Goal: Transaction & Acquisition: Download file/media

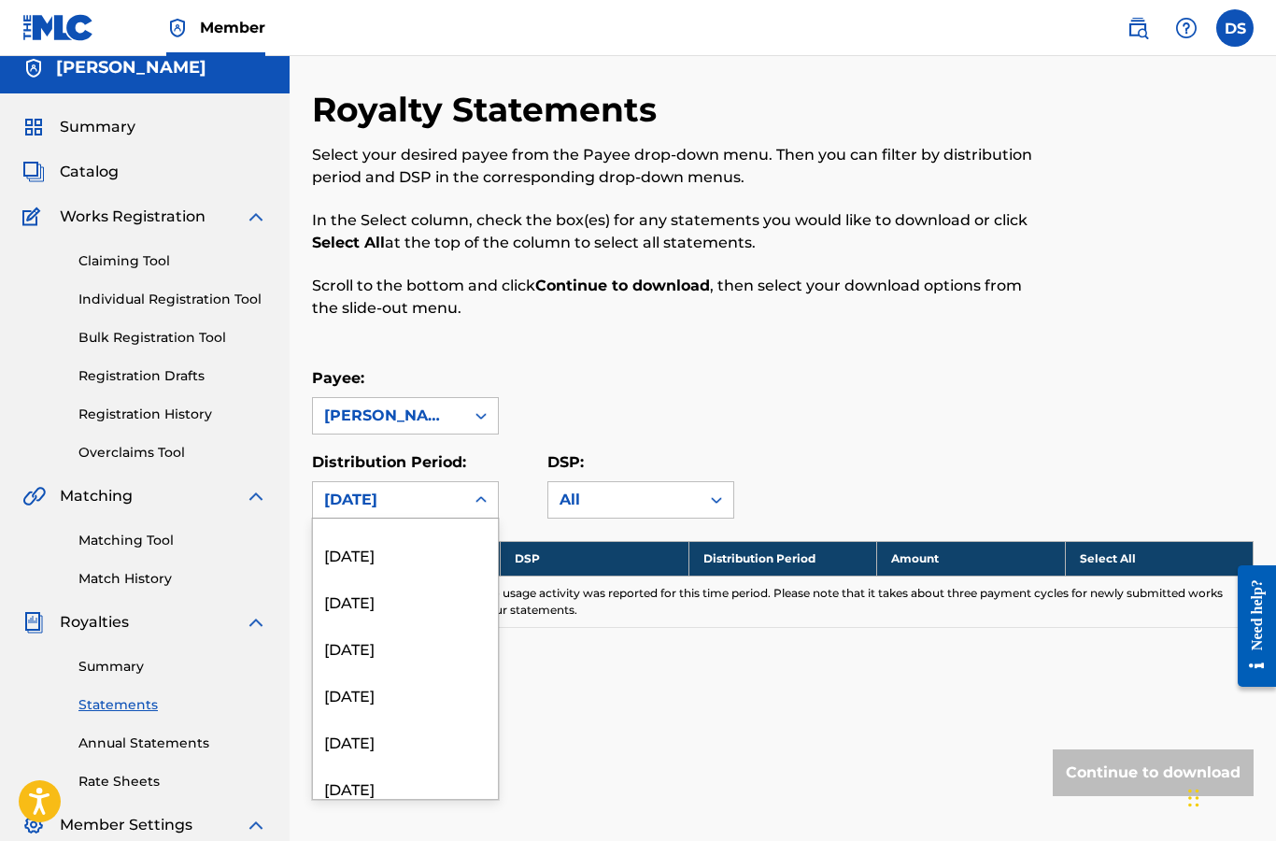
scroll to position [1063, 0]
click at [402, 586] on div "[DATE]" at bounding box center [405, 599] width 185 height 47
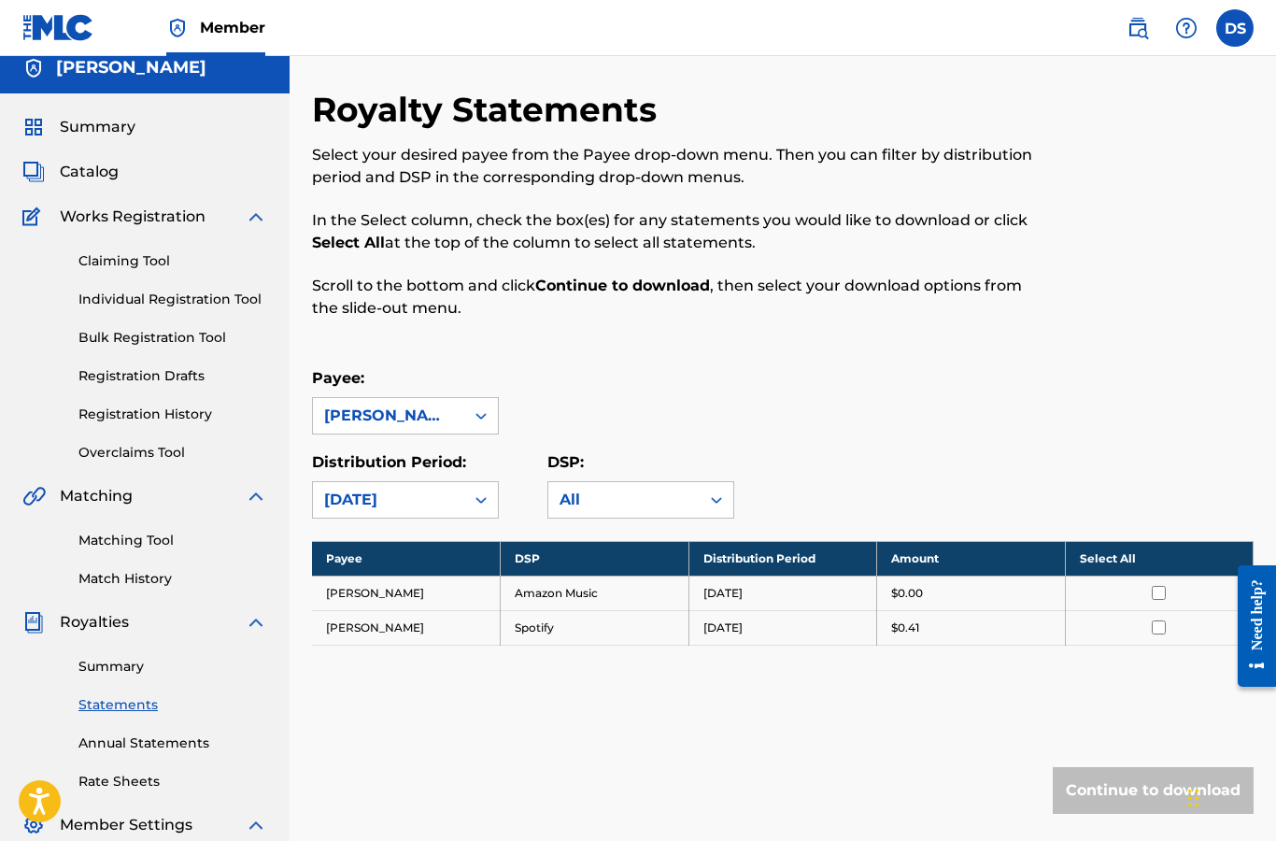
click at [1116, 630] on div at bounding box center [1160, 627] width 160 height 14
click at [713, 634] on td "[DATE]" at bounding box center [783, 627] width 189 height 35
click at [158, 548] on link "Matching Tool" at bounding box center [172, 541] width 189 height 20
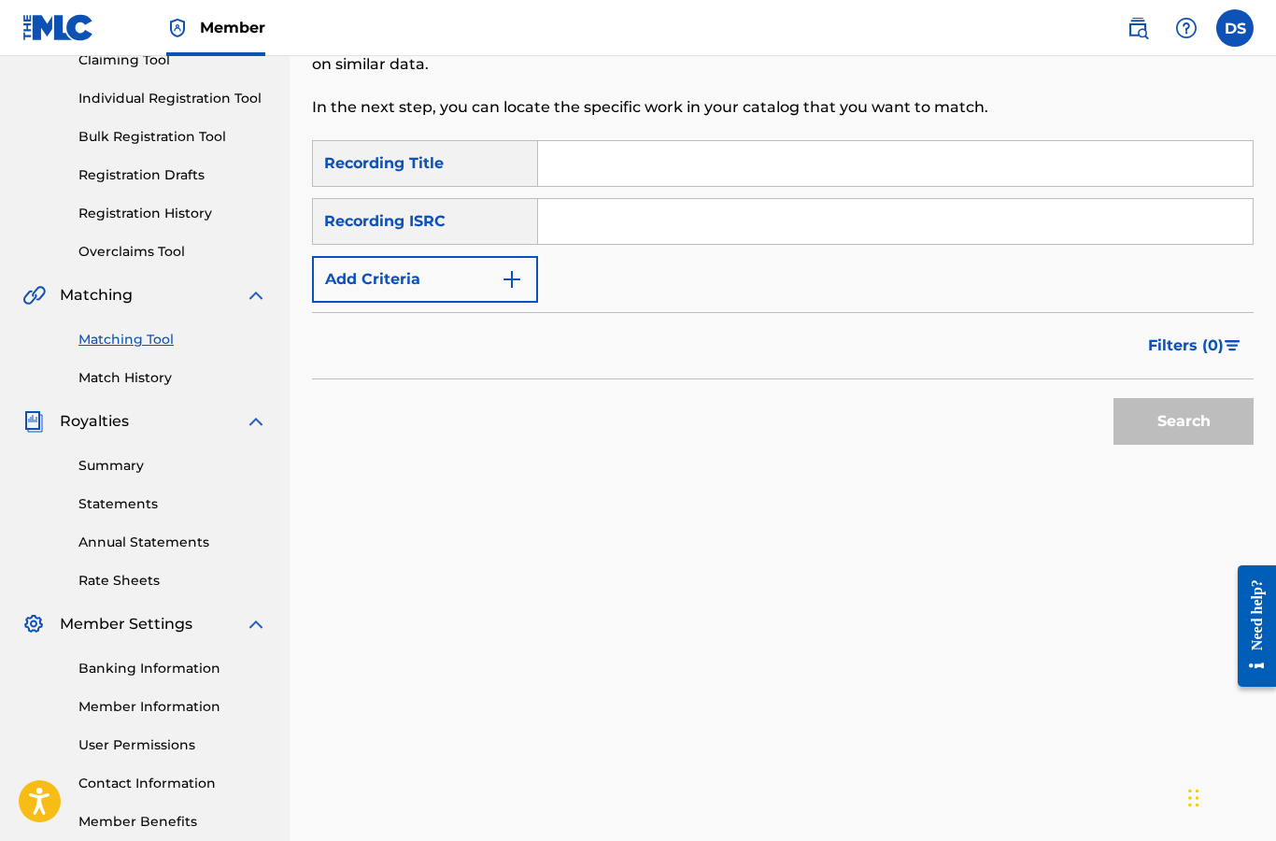
scroll to position [217, 0]
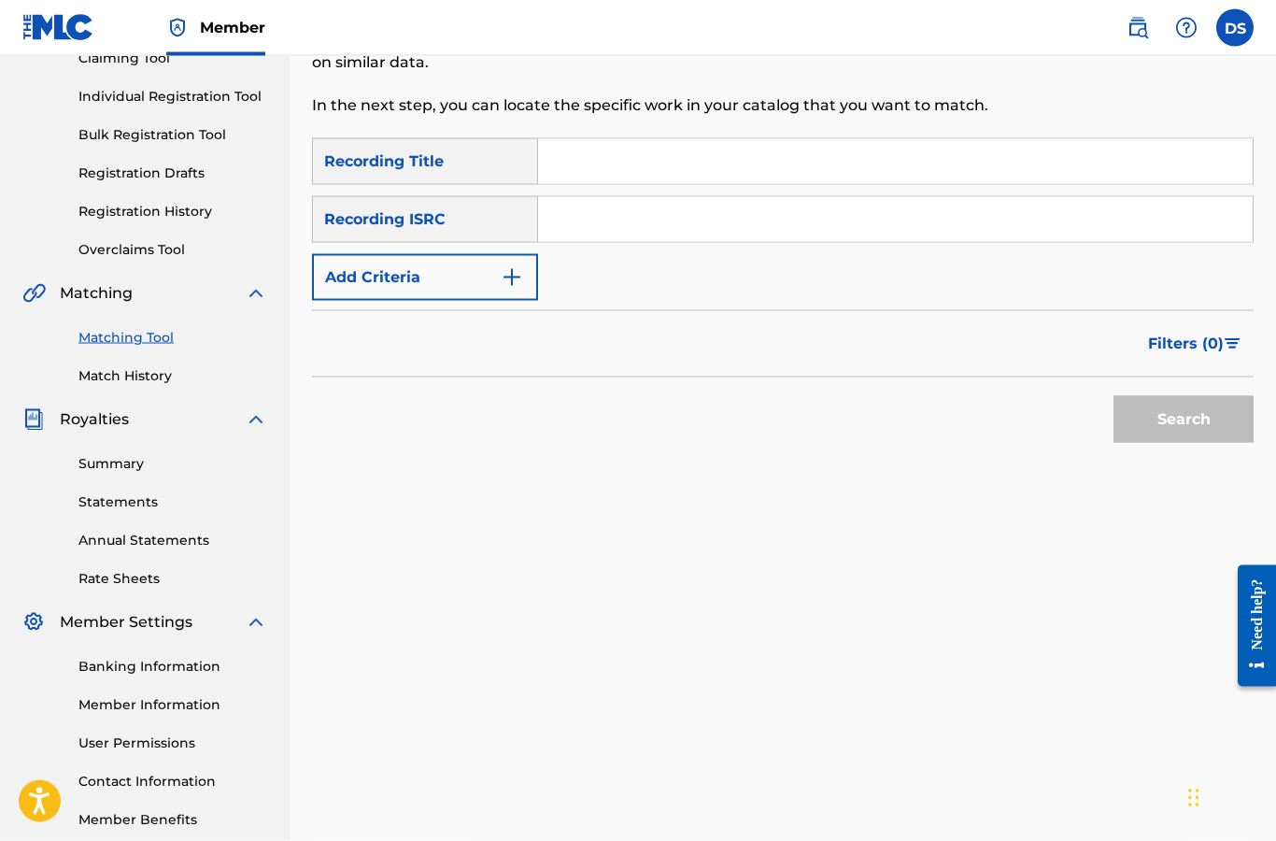
click at [150, 577] on link "Rate Sheets" at bounding box center [172, 579] width 189 height 20
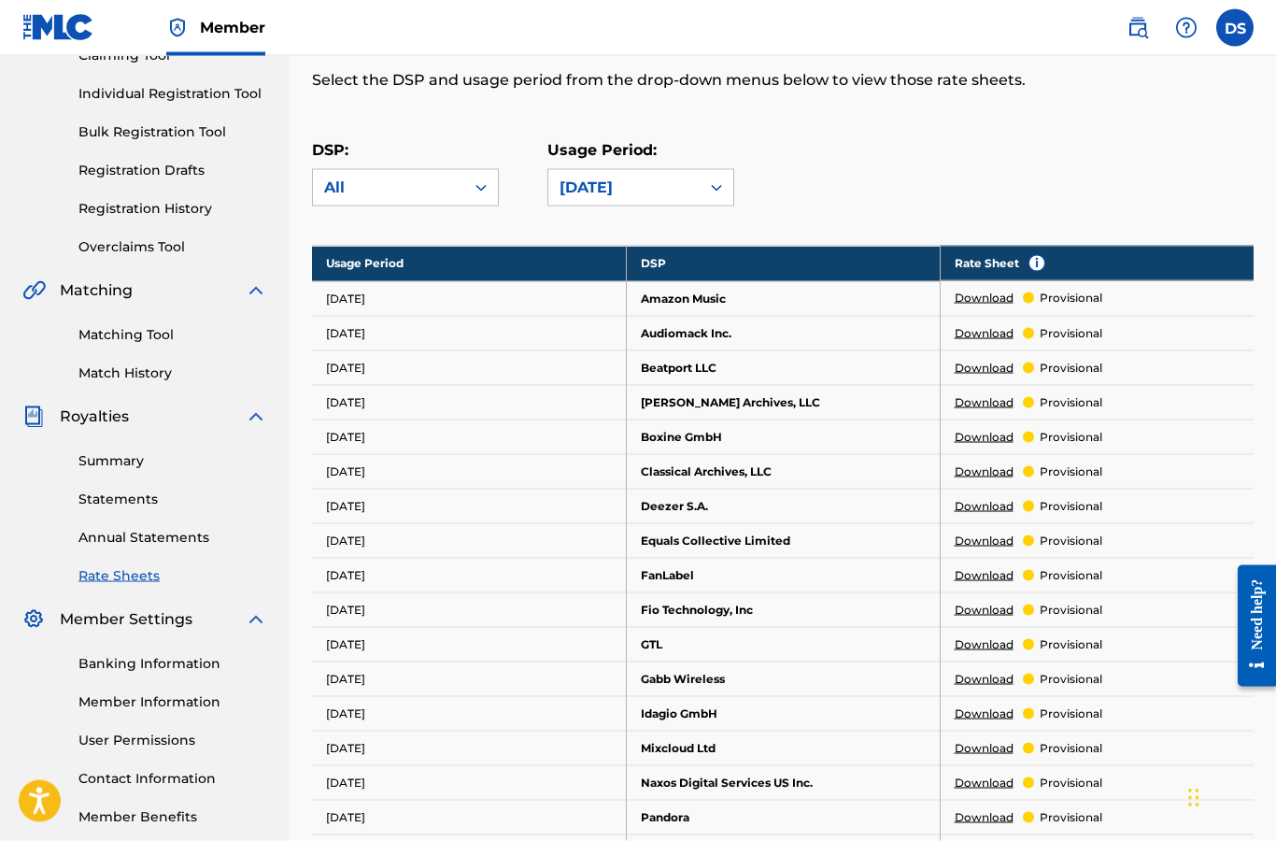
scroll to position [221, 0]
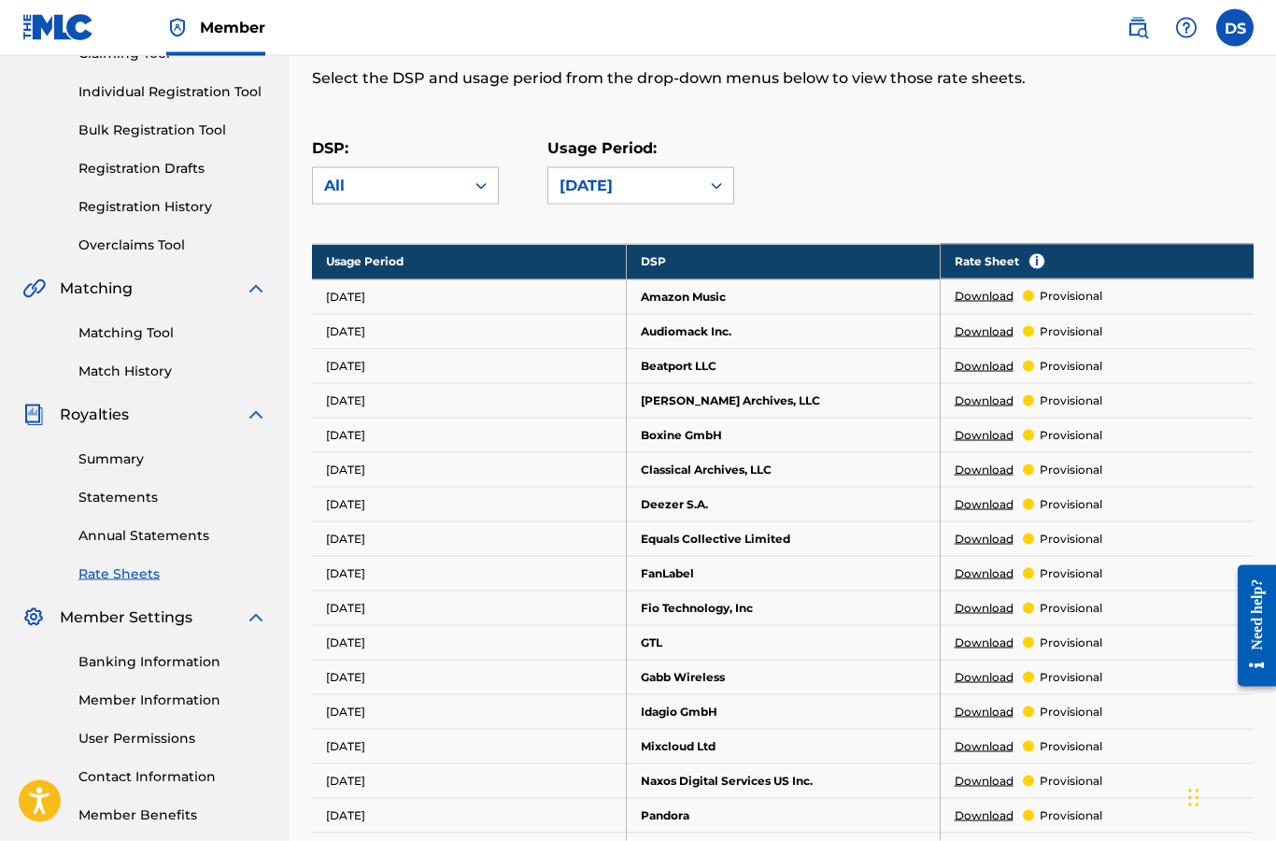
click at [1024, 294] on div at bounding box center [1028, 296] width 11 height 11
click at [1034, 299] on div "provisional" at bounding box center [1062, 296] width 79 height 17
click at [1033, 262] on span "i" at bounding box center [1037, 260] width 15 height 15
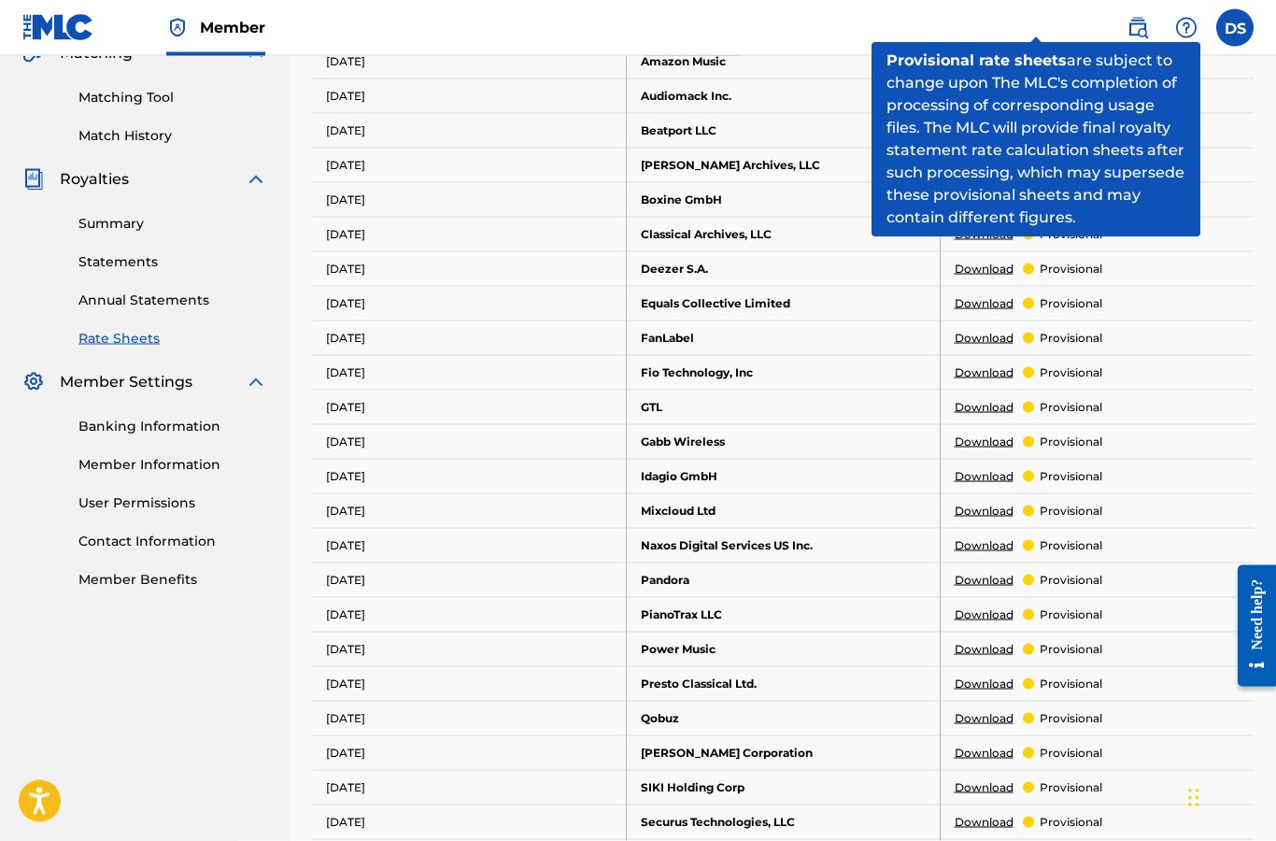
scroll to position [456, 0]
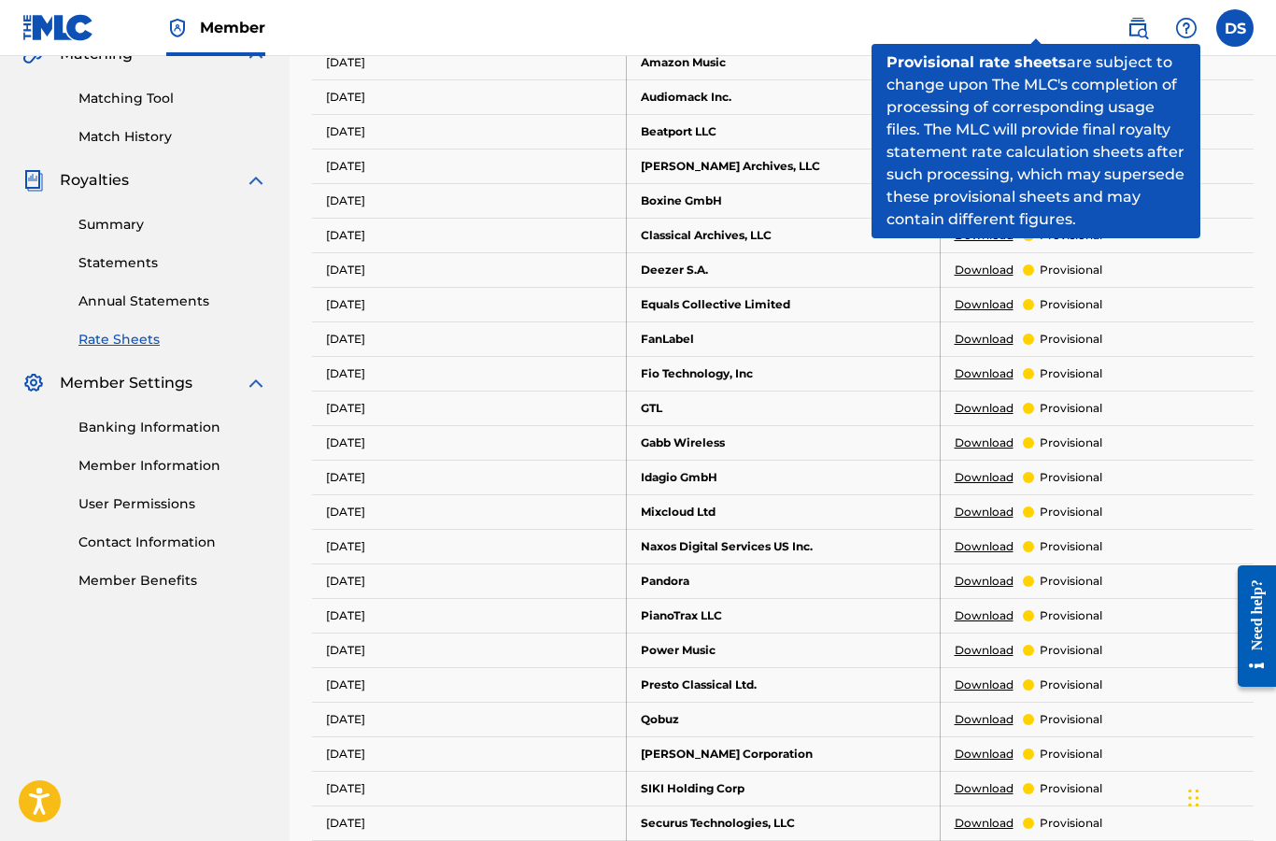
click at [683, 519] on td "Mixcloud Ltd" at bounding box center [783, 511] width 314 height 35
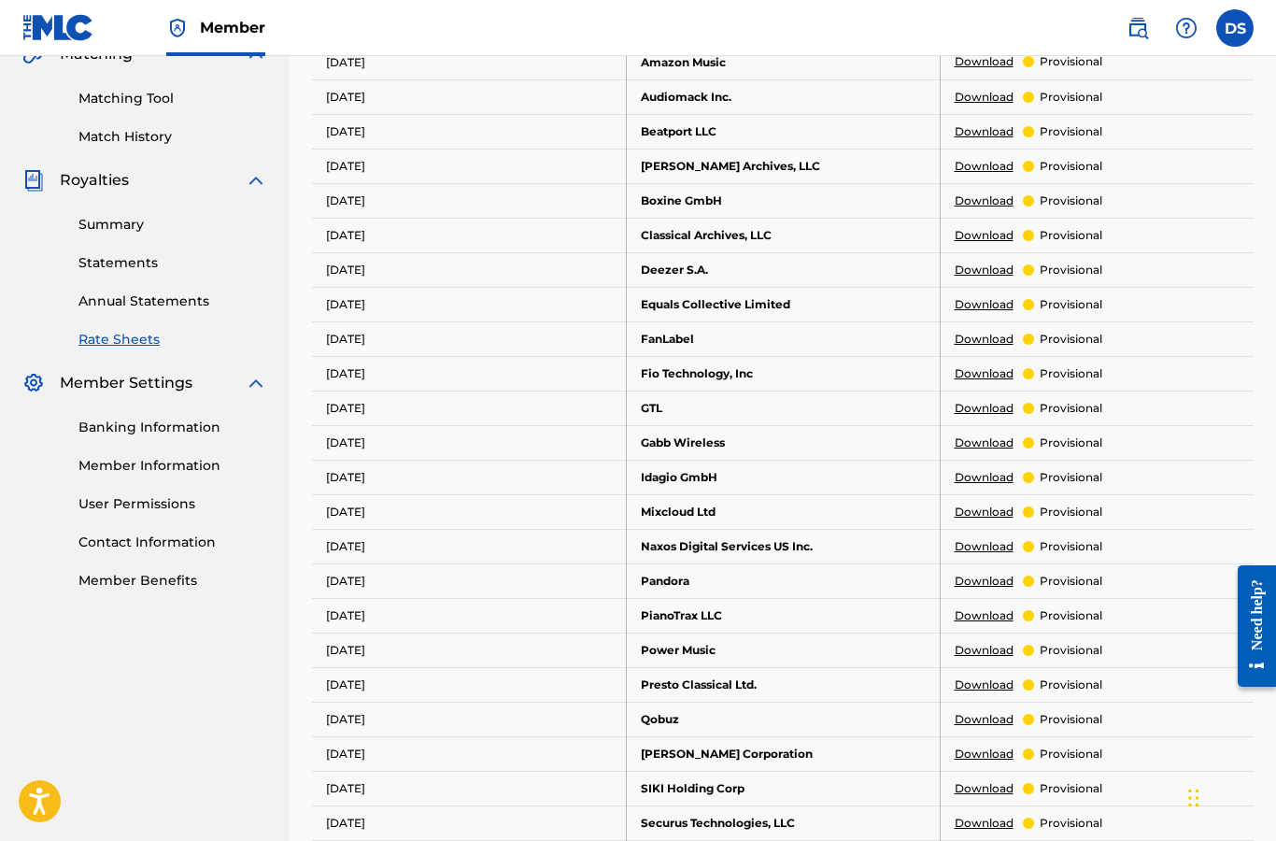
click at [757, 552] on td "Naxos Digital Services US Inc." at bounding box center [783, 546] width 314 height 35
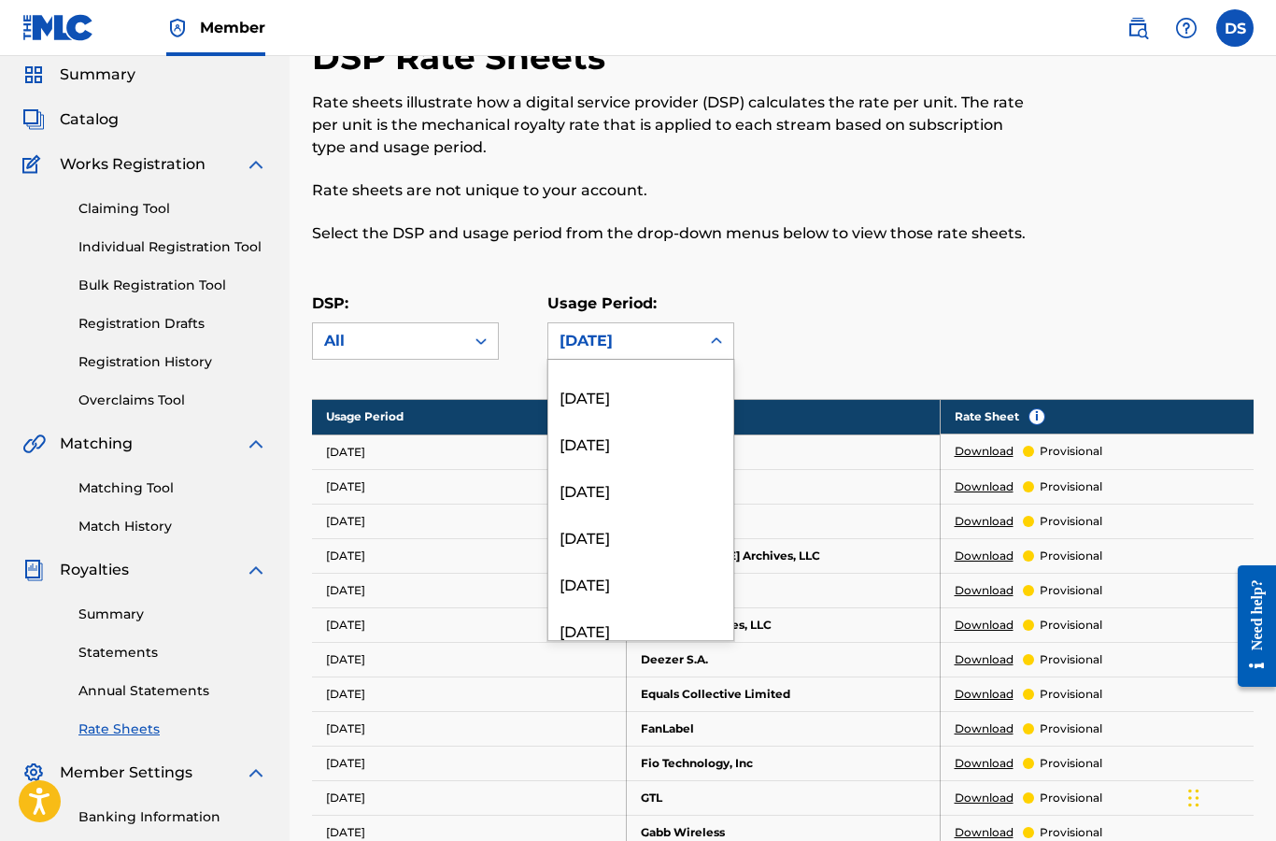
scroll to position [2520, 0]
click at [634, 497] on div "[DATE]" at bounding box center [640, 479] width 185 height 47
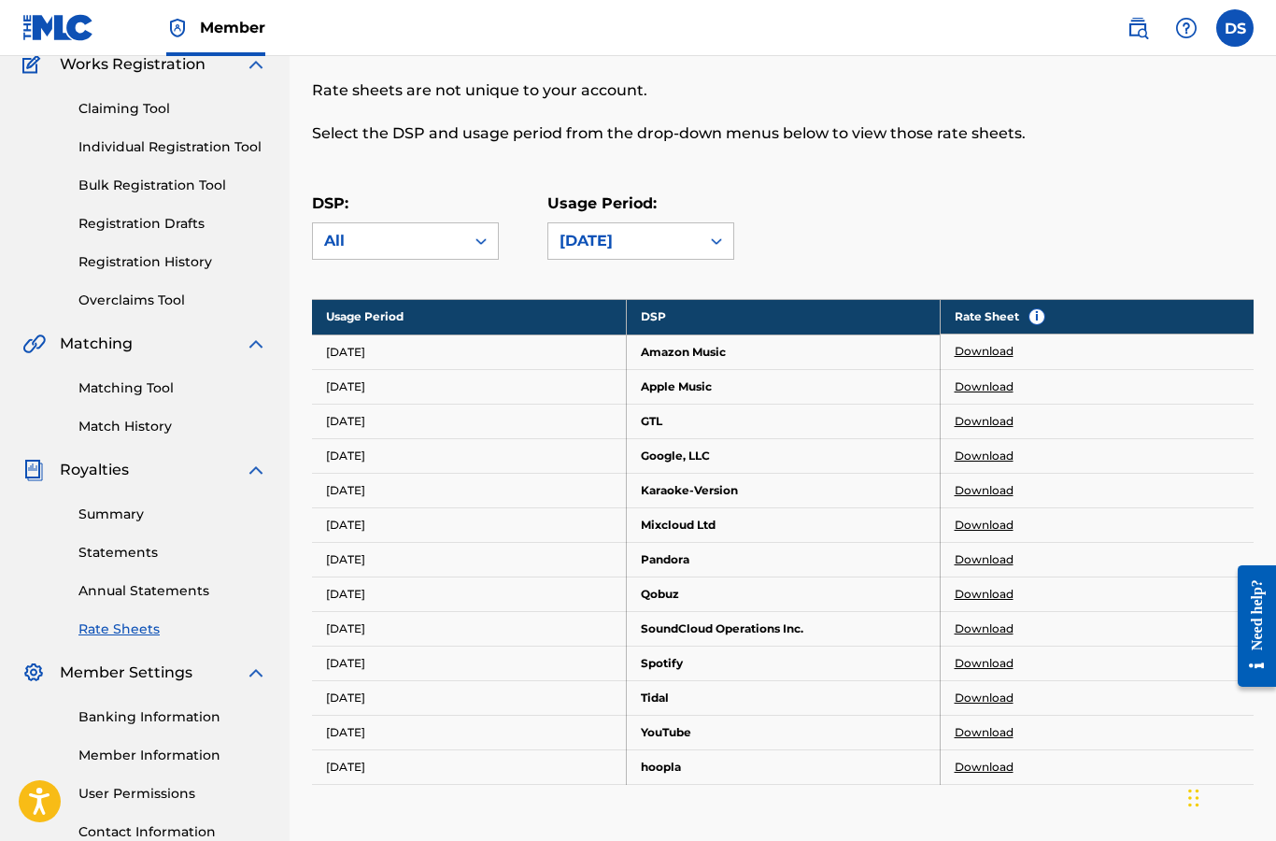
scroll to position [164, 0]
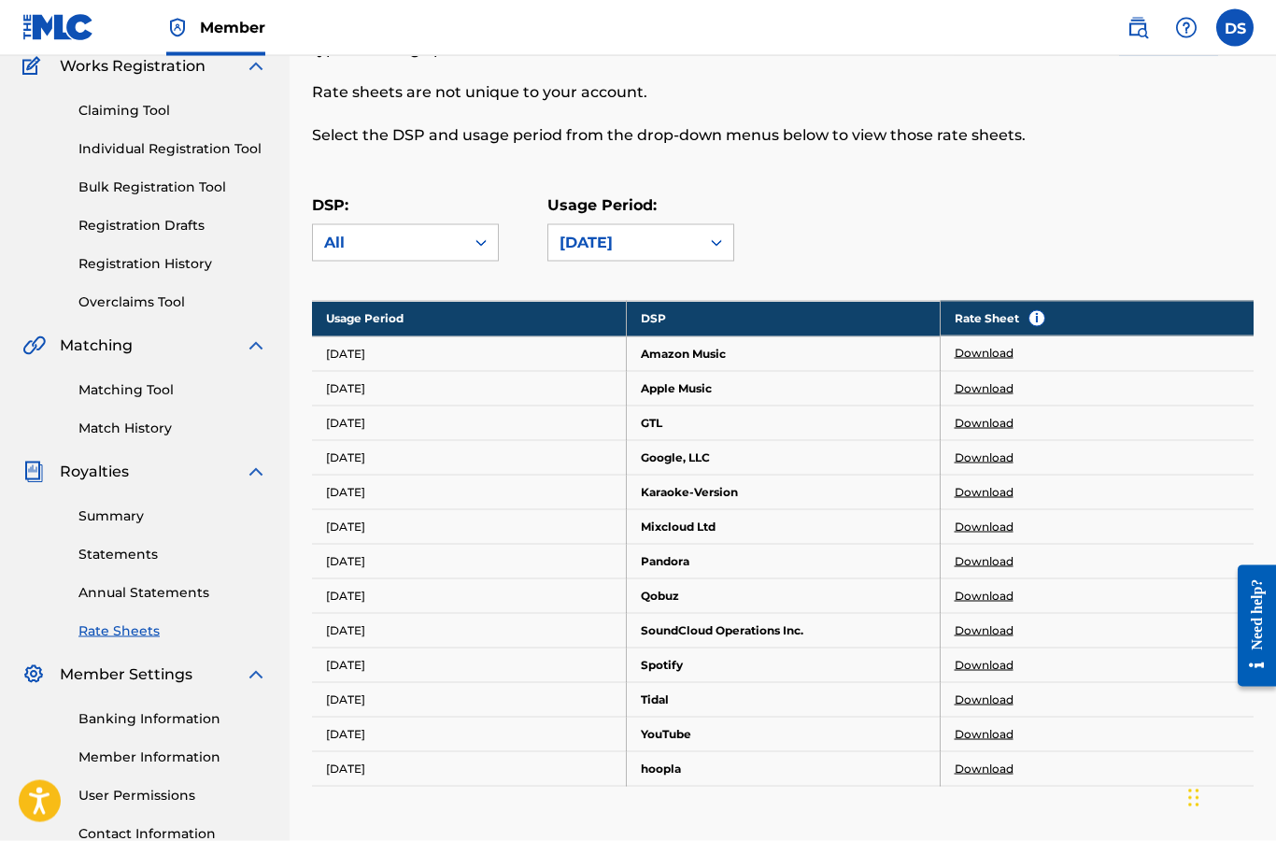
click at [994, 452] on link "Download" at bounding box center [984, 457] width 59 height 17
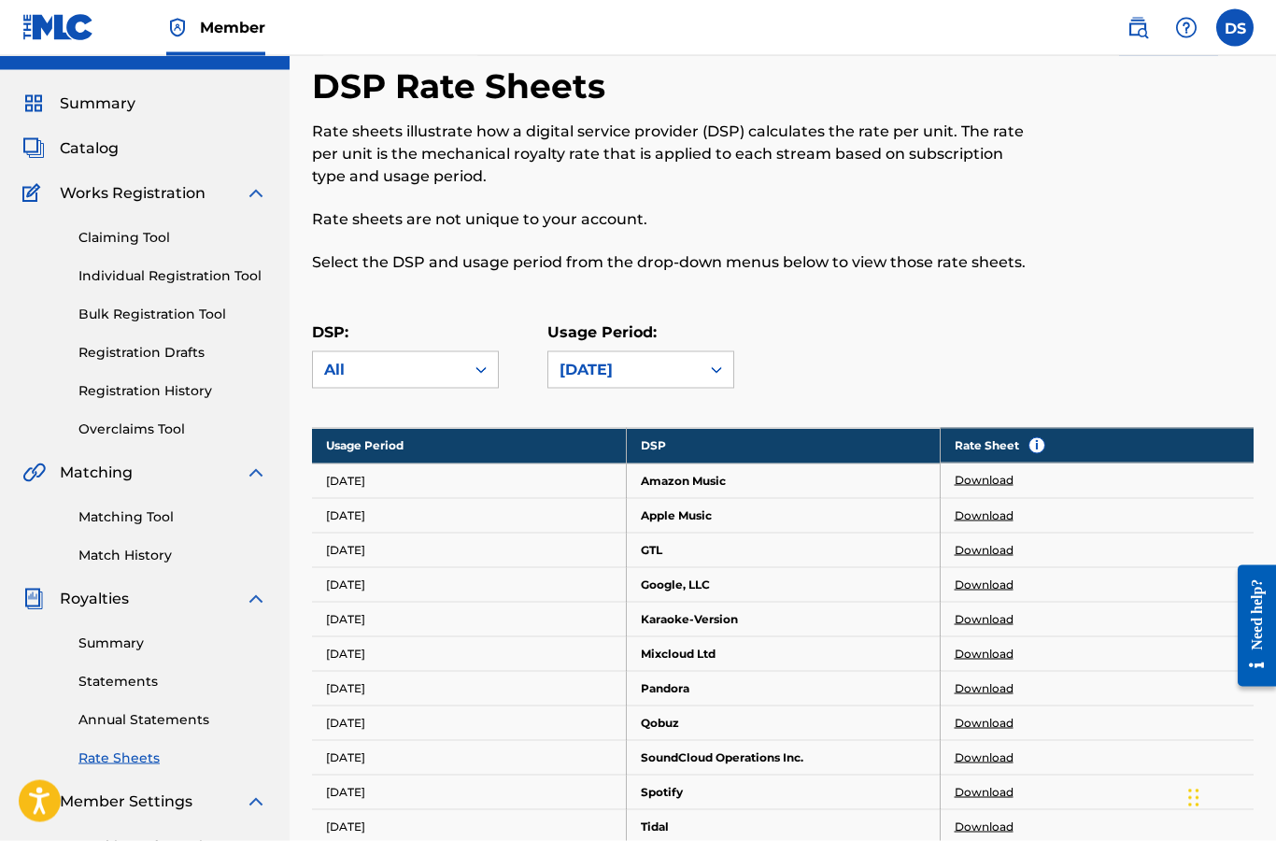
scroll to position [0, 0]
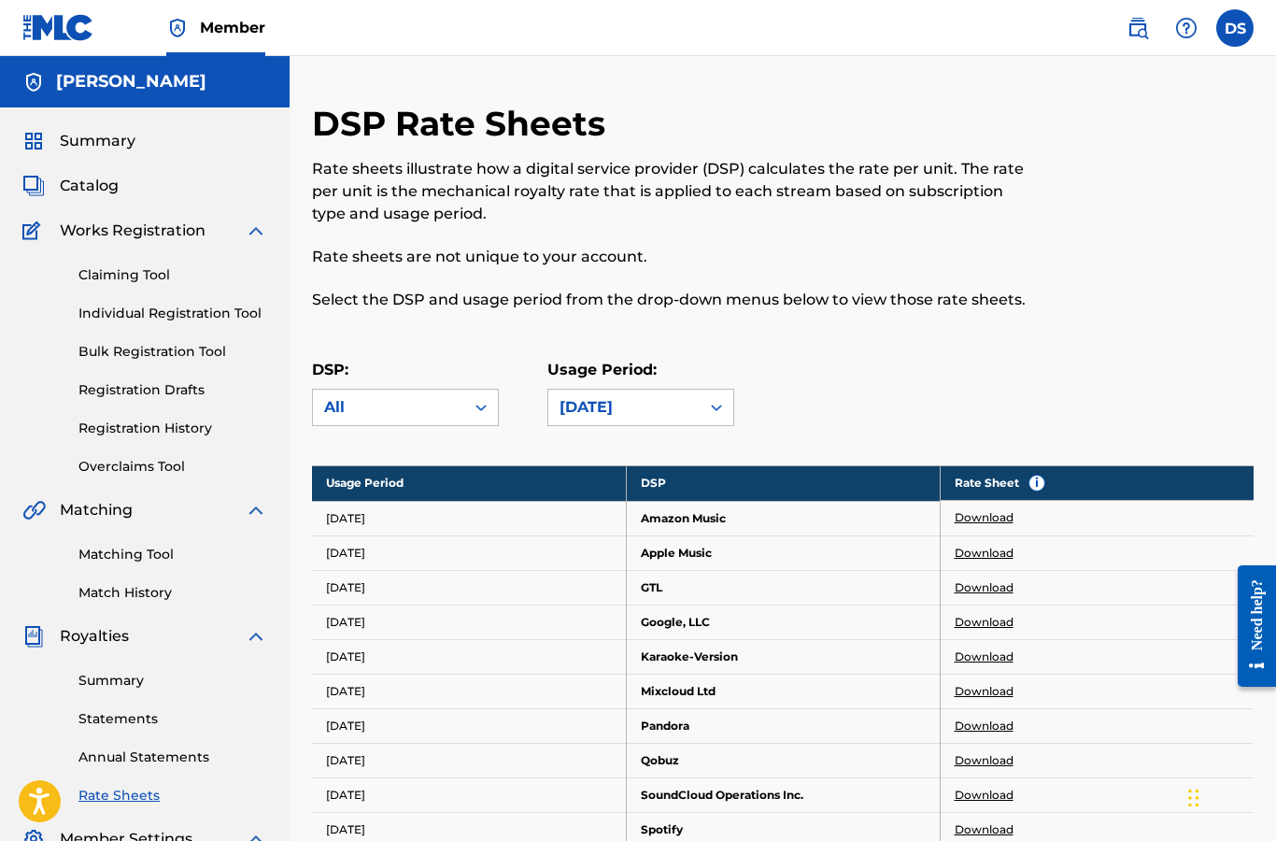
click at [98, 178] on span "Catalog" at bounding box center [89, 186] width 59 height 22
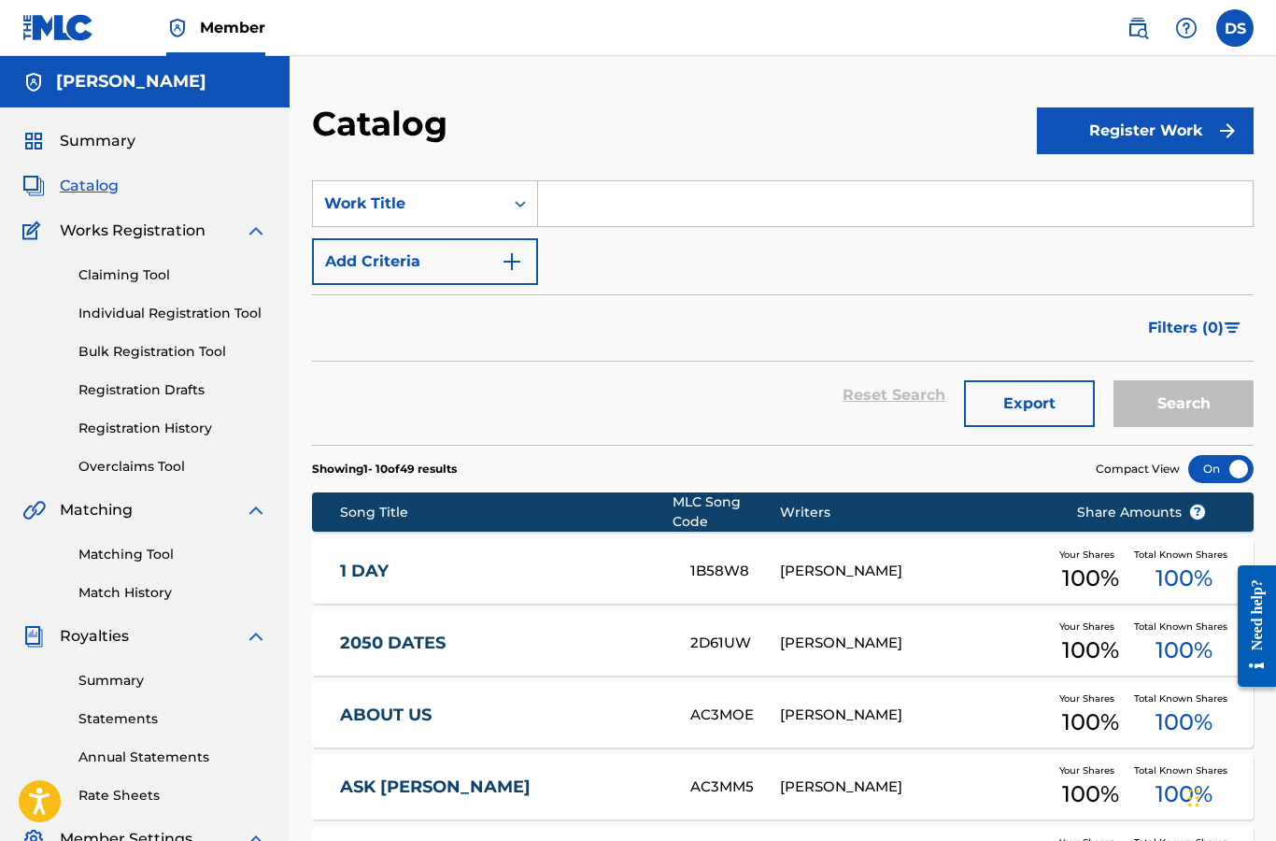
click at [408, 636] on link "2050 DATES" at bounding box center [502, 643] width 325 height 21
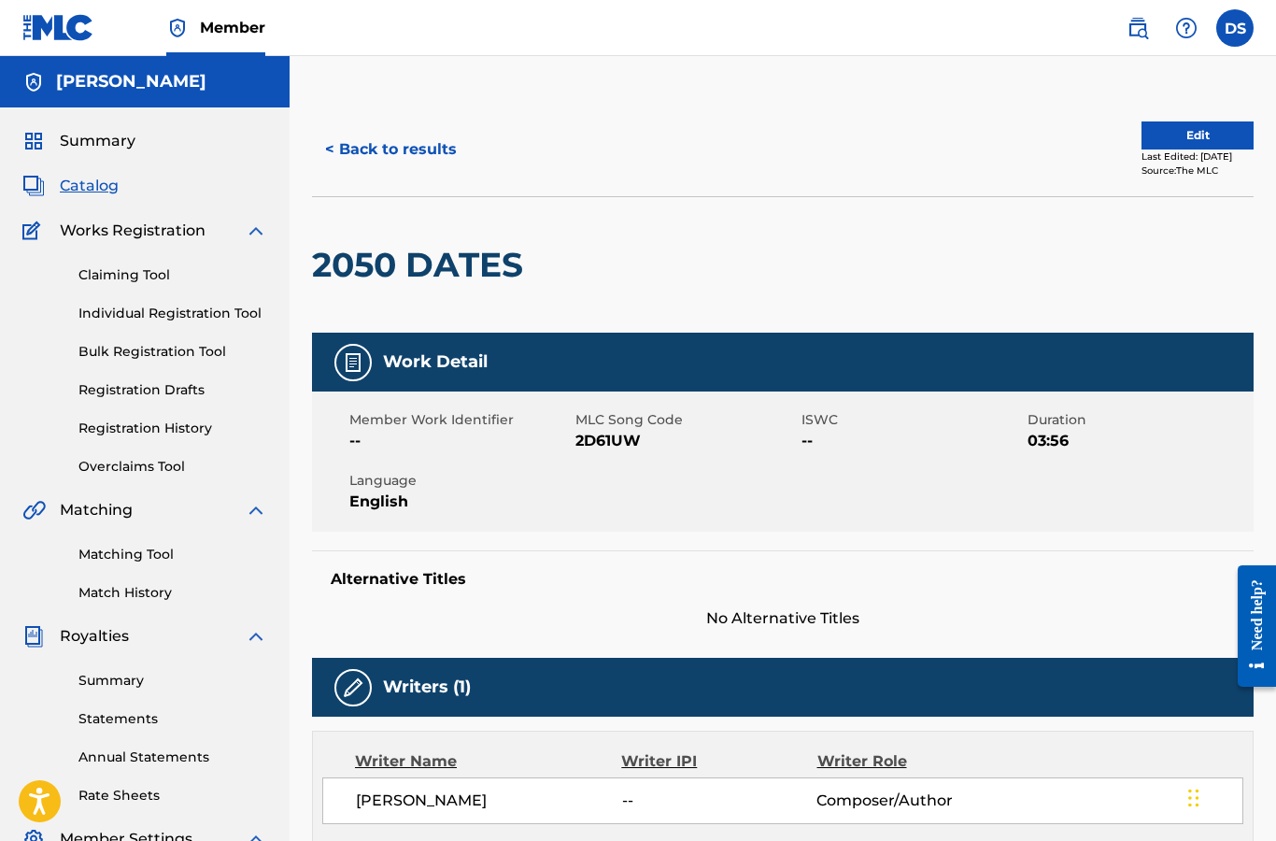
click at [637, 424] on span "MLC Song Code" at bounding box center [686, 420] width 221 height 20
click at [842, 427] on span "ISWC" at bounding box center [912, 420] width 221 height 20
click at [381, 138] on button "< Back to results" at bounding box center [391, 149] width 158 height 47
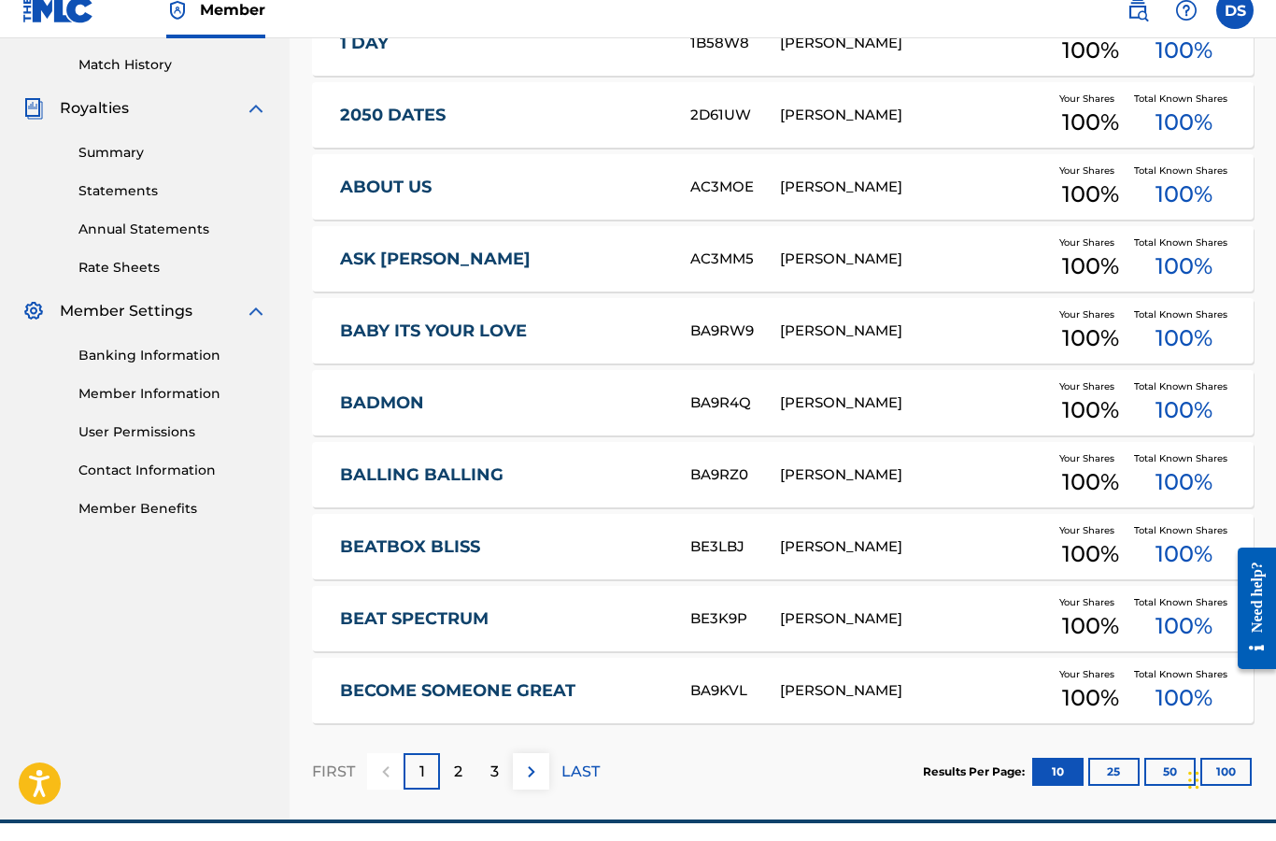
scroll to position [510, 0]
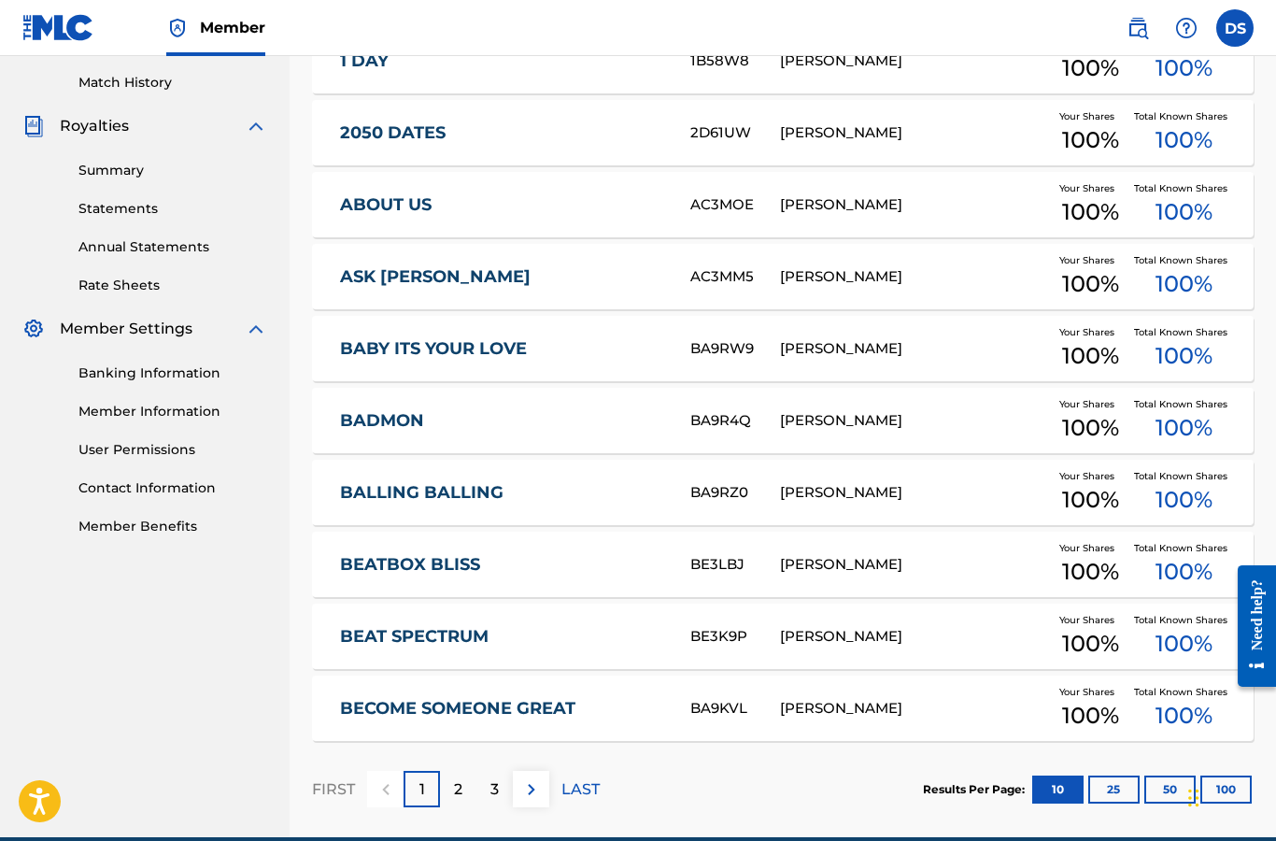
click at [871, 460] on div "BALLING BALLING BA9RZ0 [PERSON_NAME] Your Shares 100 % Total Known Shares 100 %" at bounding box center [783, 492] width 942 height 65
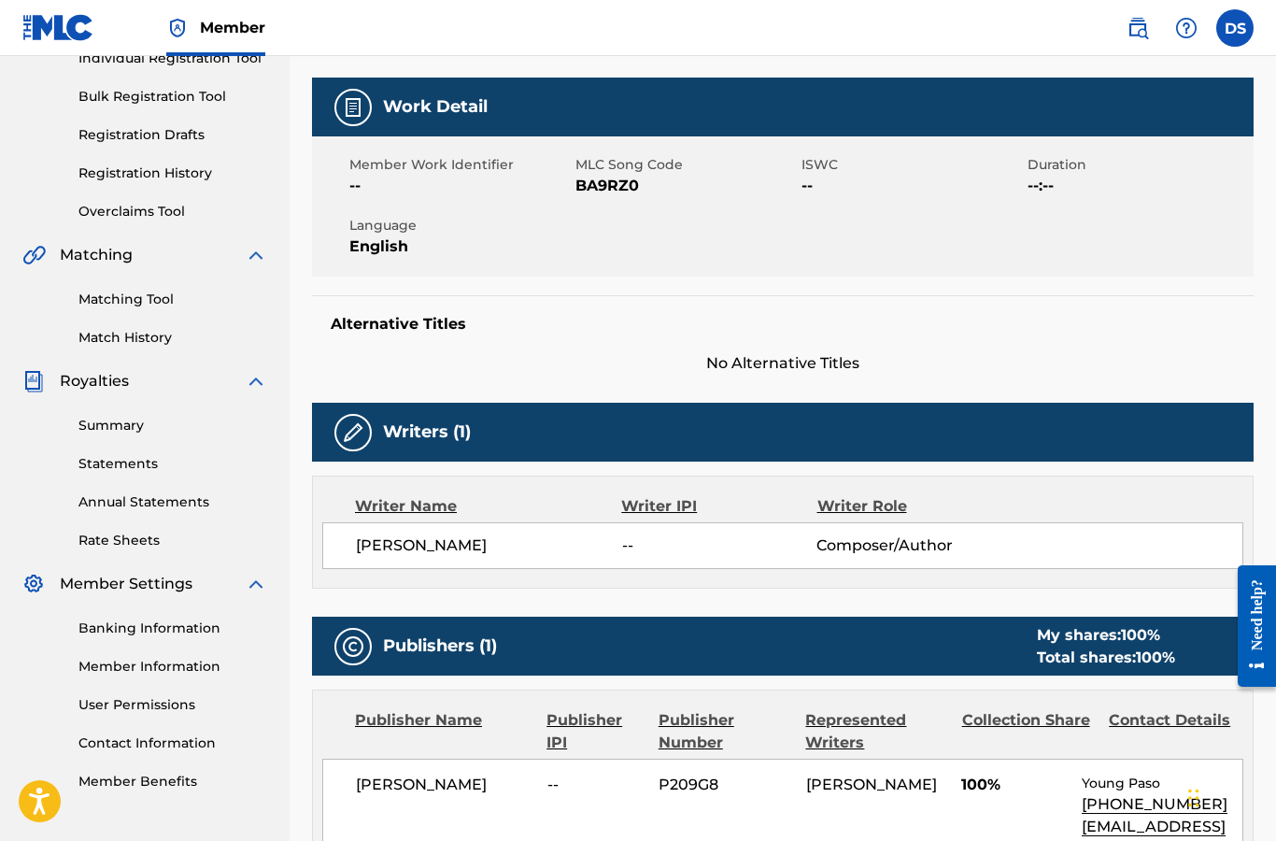
scroll to position [264, 0]
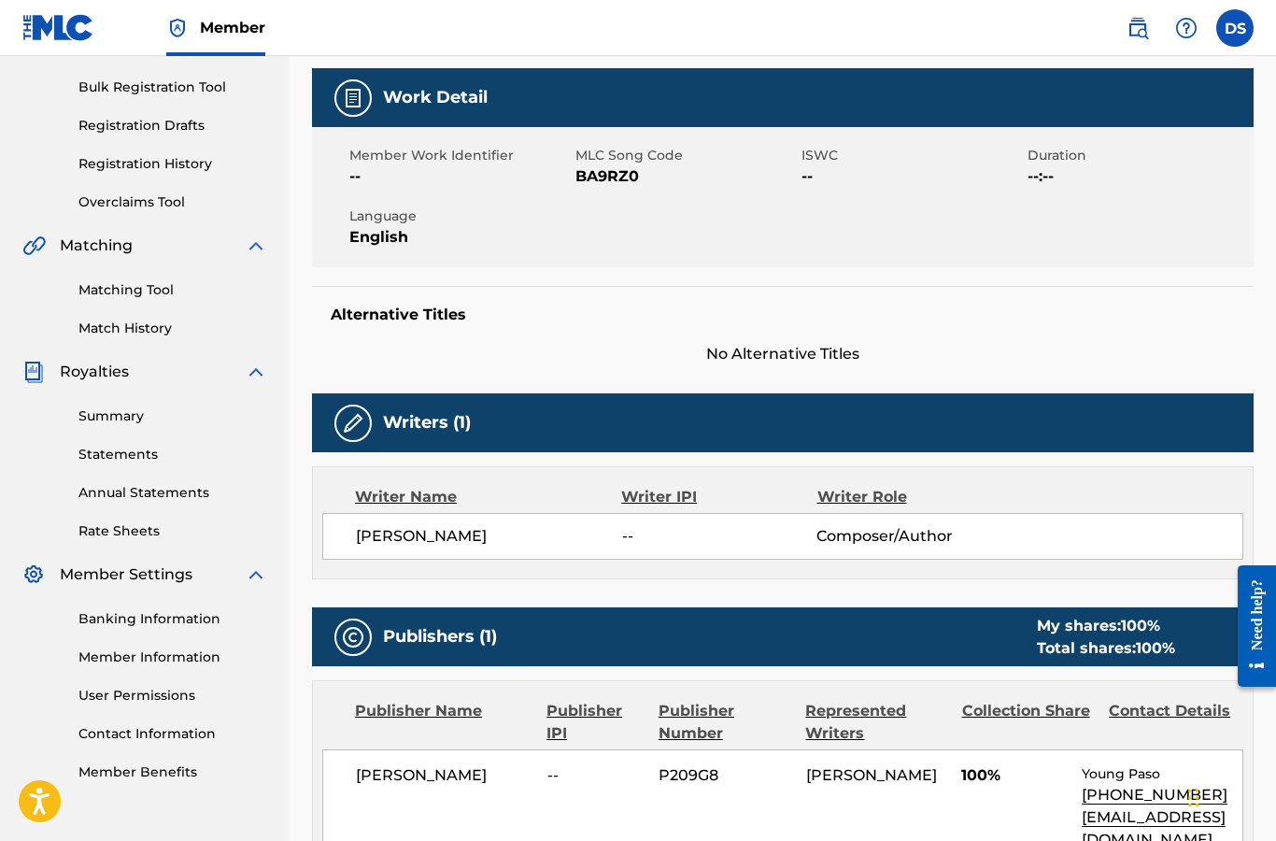
click at [634, 534] on span "--" at bounding box center [719, 536] width 195 height 22
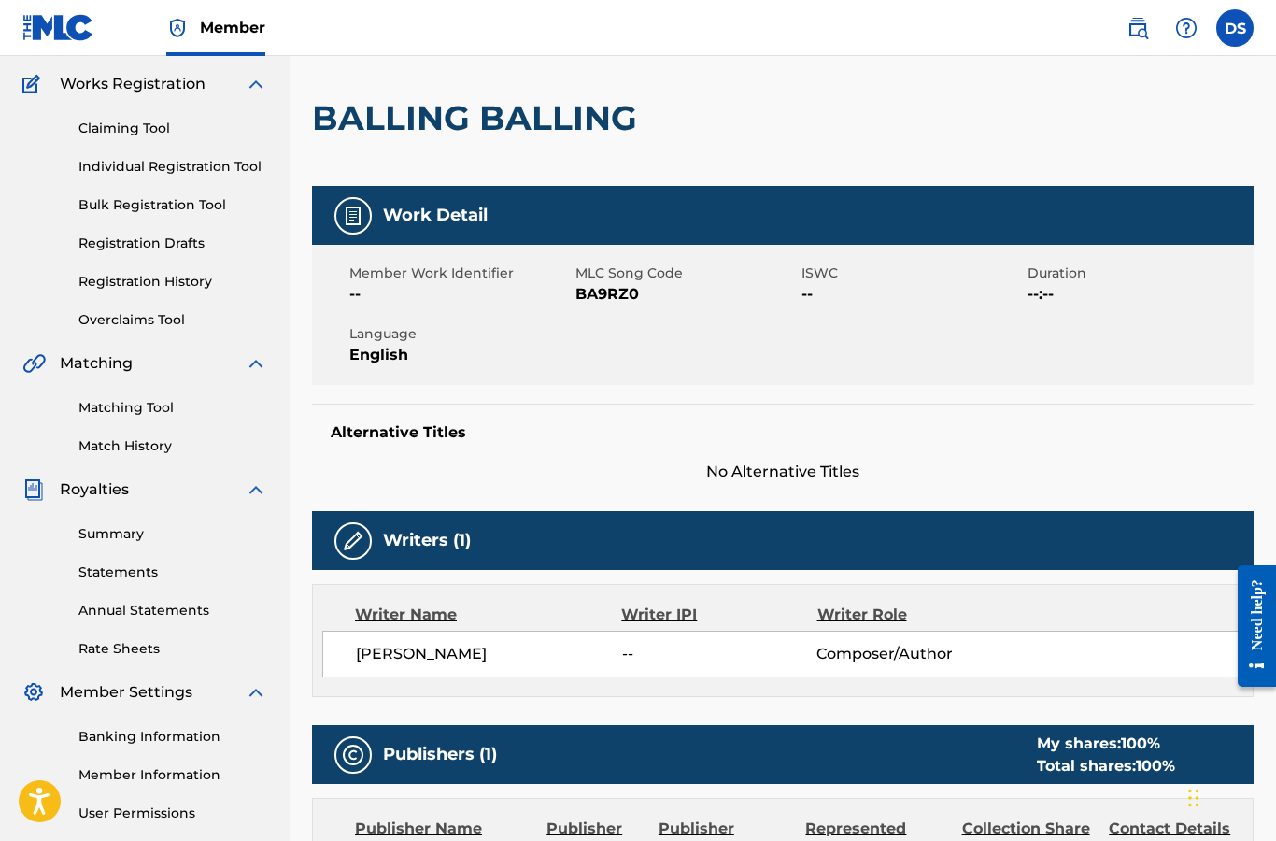
scroll to position [129, 0]
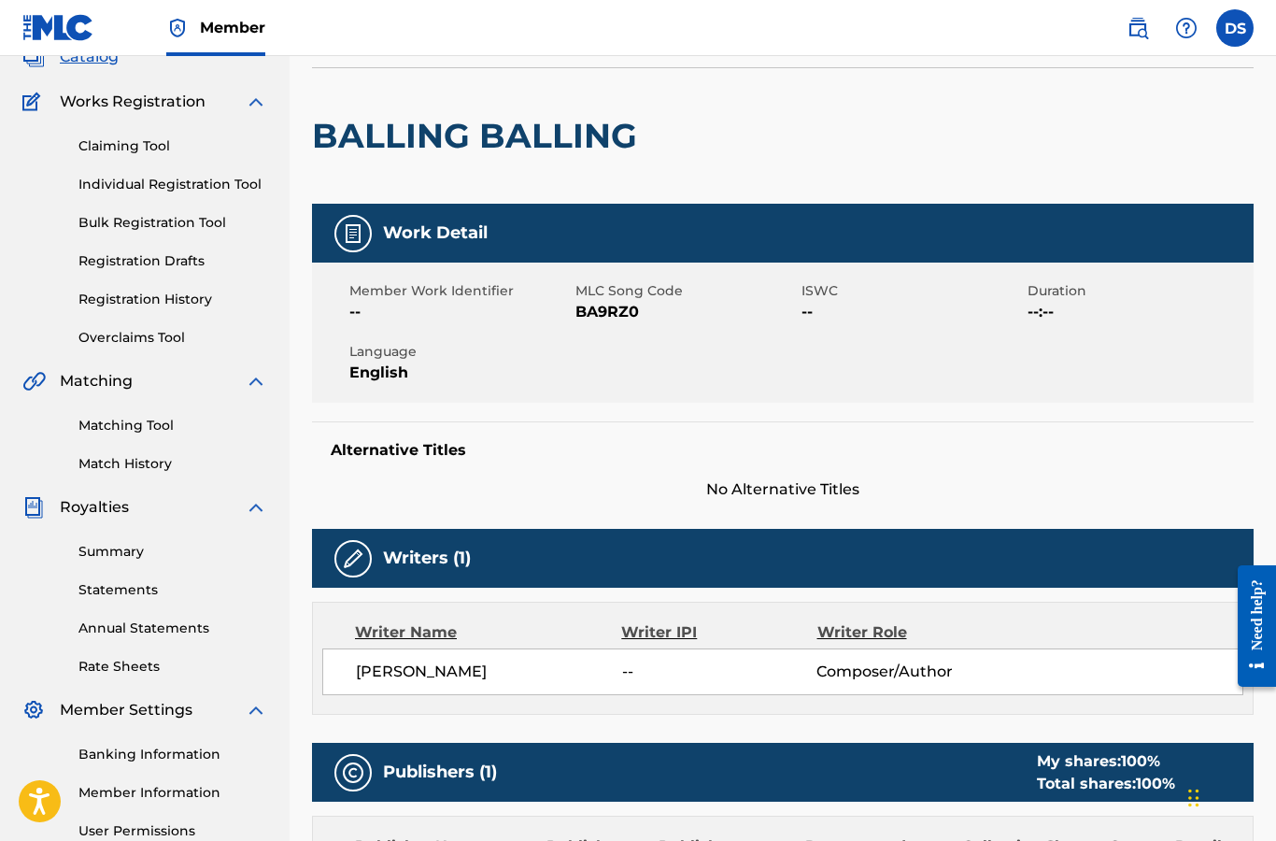
click at [494, 306] on span "--" at bounding box center [459, 312] width 221 height 22
click at [391, 282] on span "Member Work Identifier" at bounding box center [459, 291] width 221 height 20
click at [407, 287] on span "Member Work Identifier" at bounding box center [459, 291] width 221 height 20
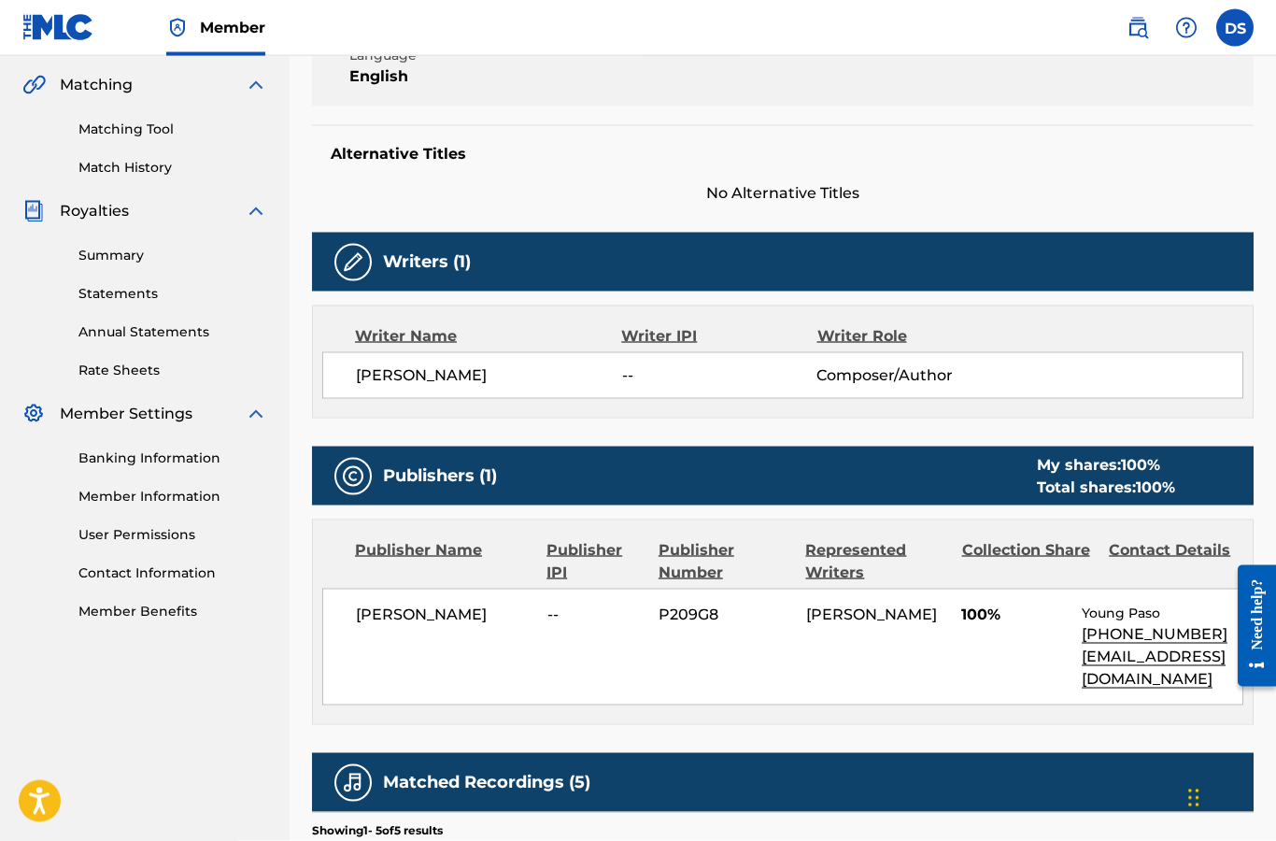
scroll to position [416, 0]
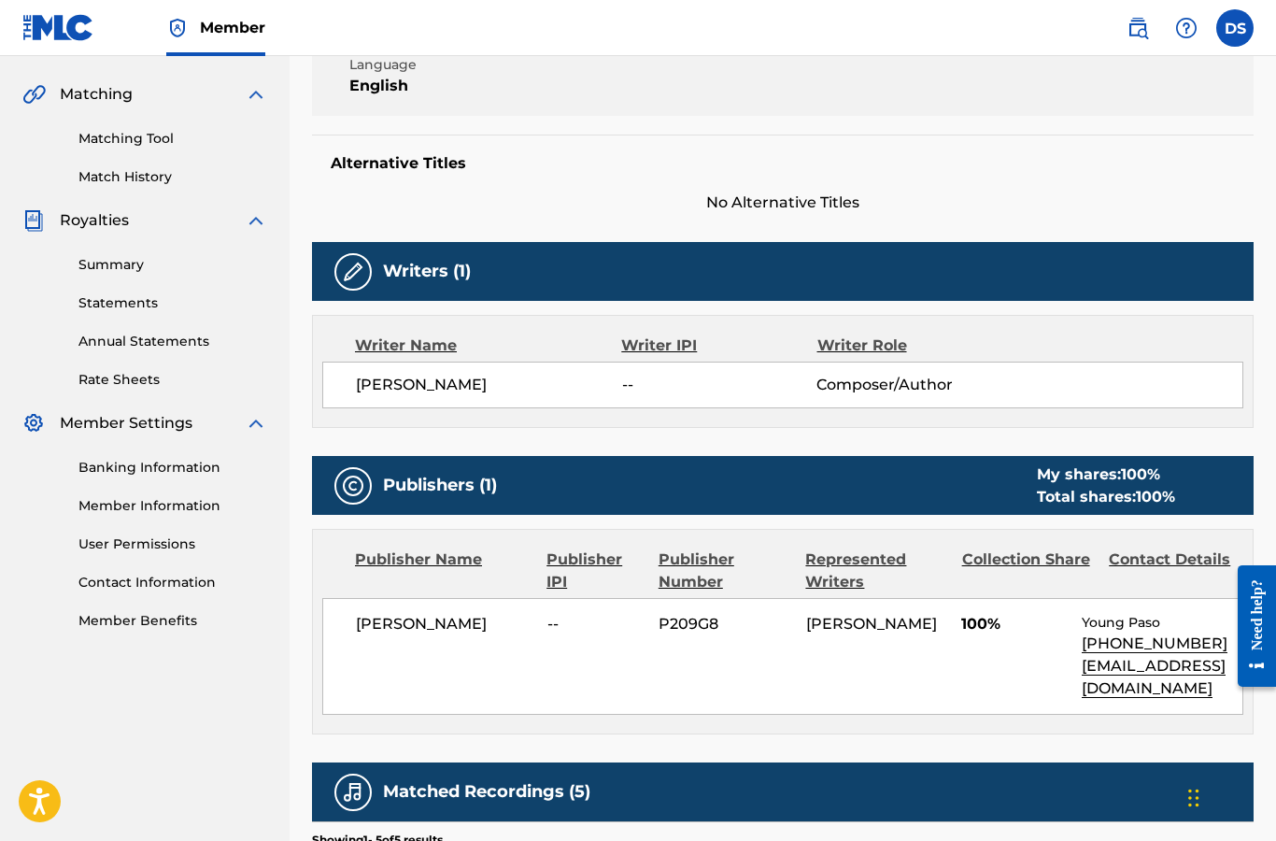
click at [116, 272] on link "Summary" at bounding box center [172, 265] width 189 height 20
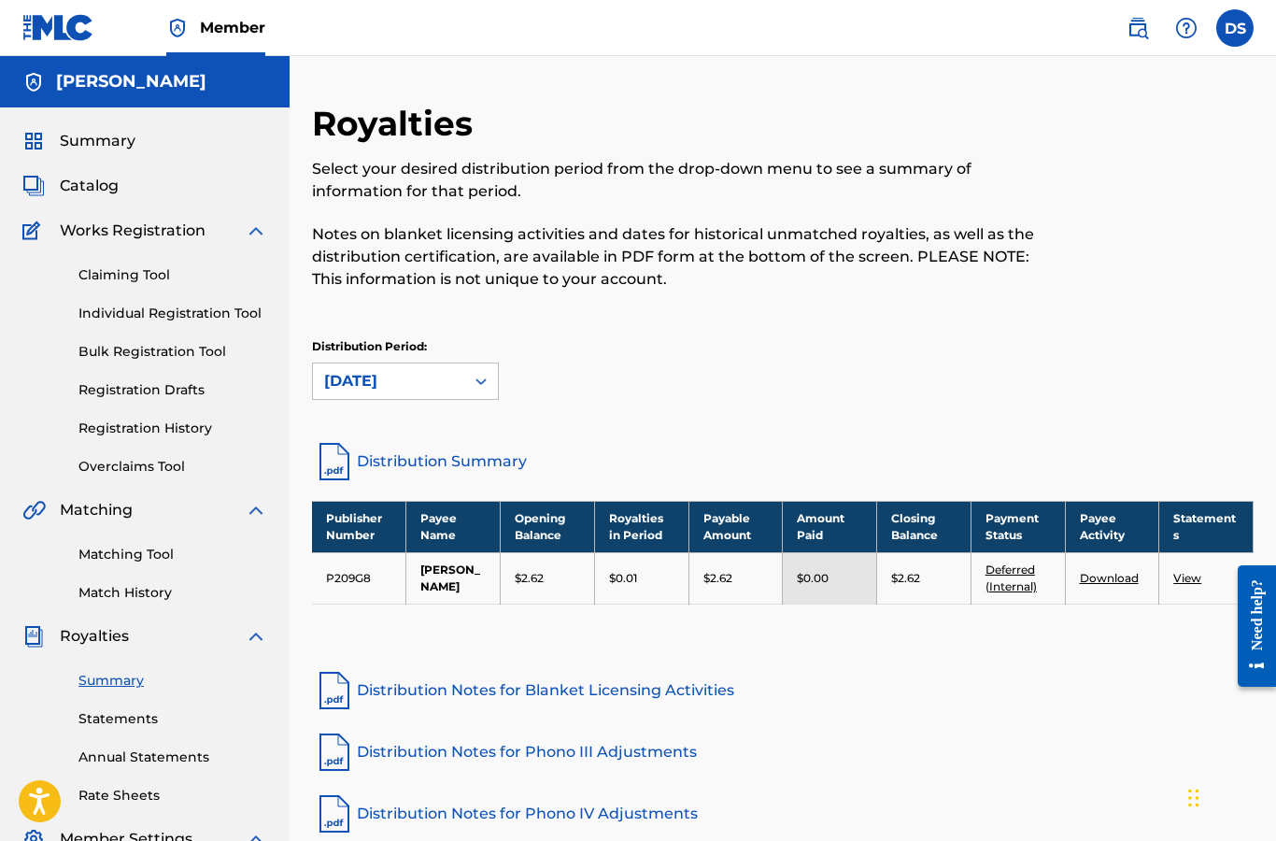
click at [467, 350] on p "Distribution Period:" at bounding box center [405, 346] width 187 height 17
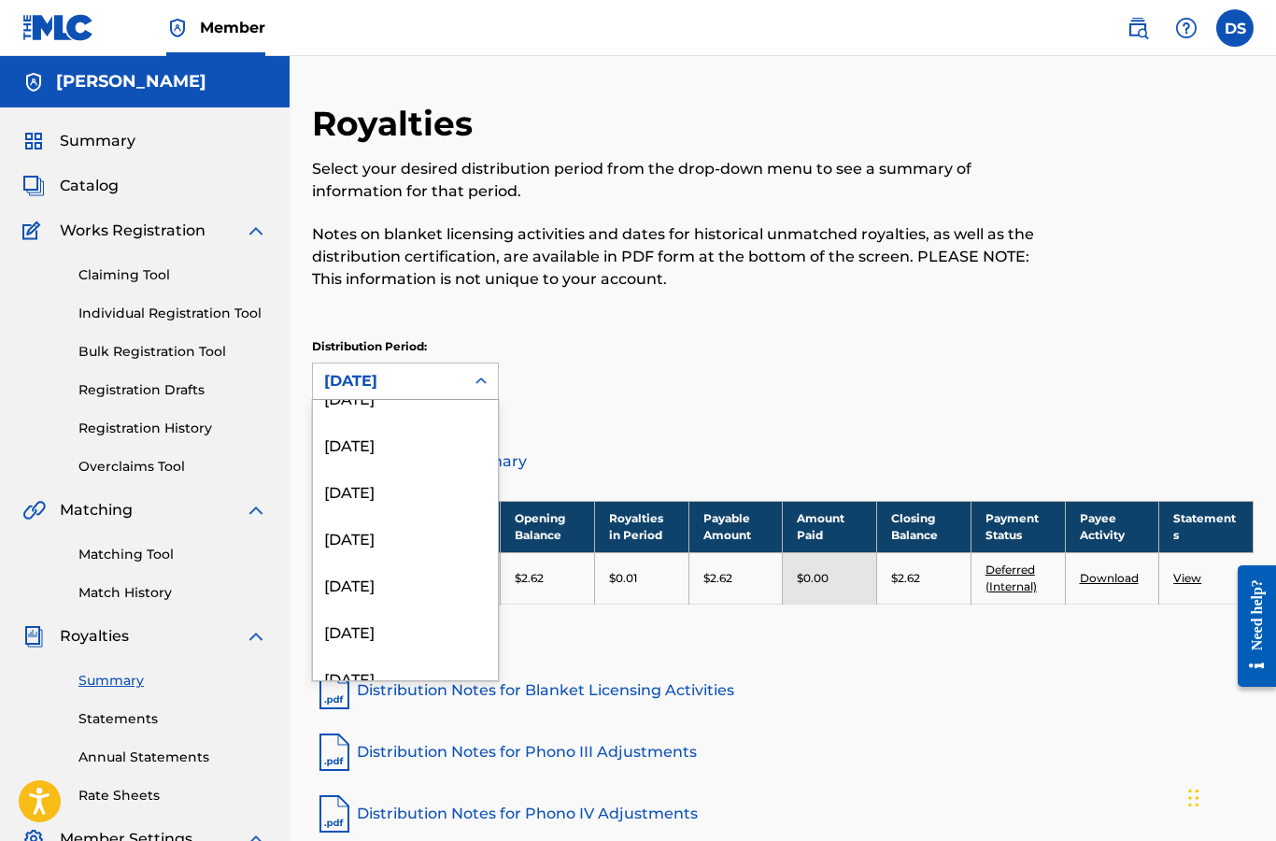
scroll to position [2035, 0]
click at [420, 571] on div "[DATE]" at bounding box center [405, 584] width 185 height 47
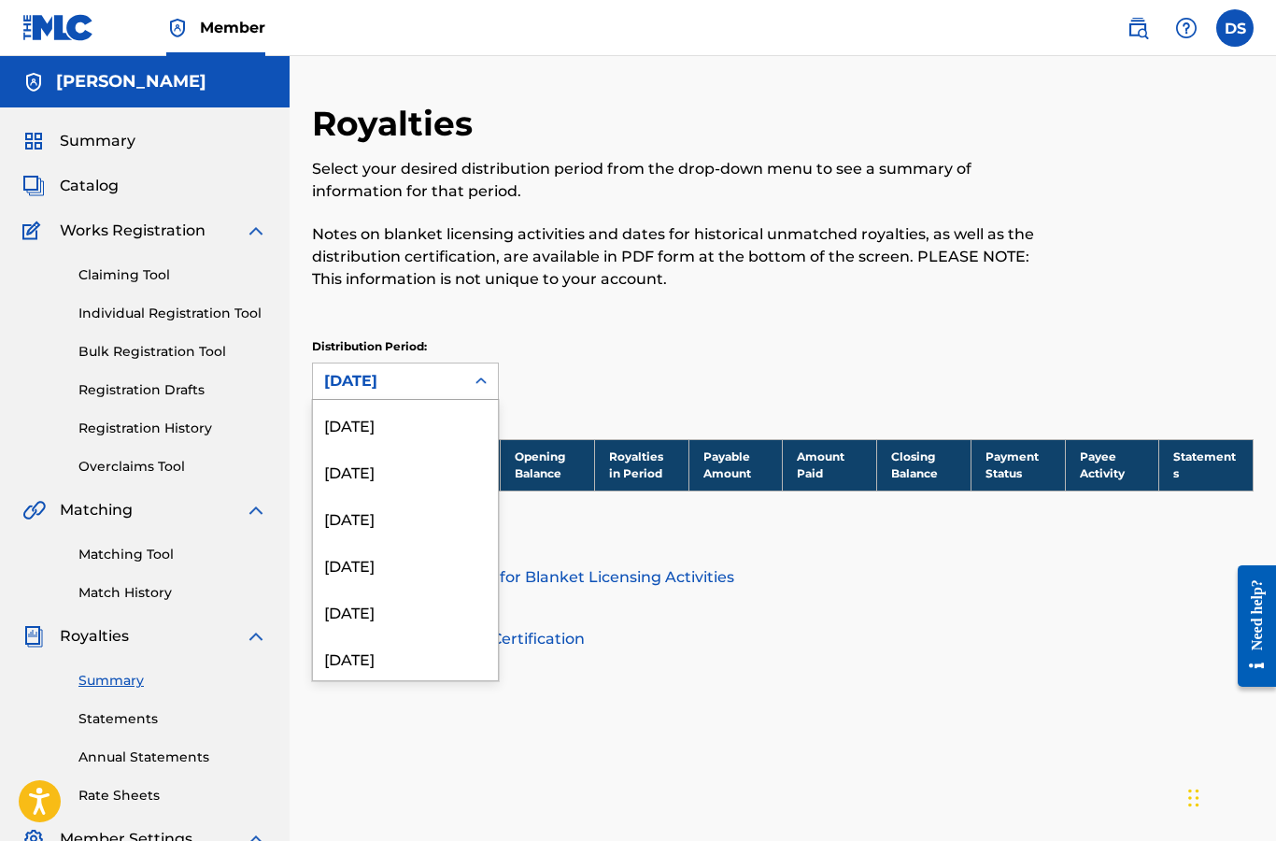
scroll to position [946, 0]
click at [391, 583] on div "[DATE]" at bounding box center [405, 598] width 185 height 47
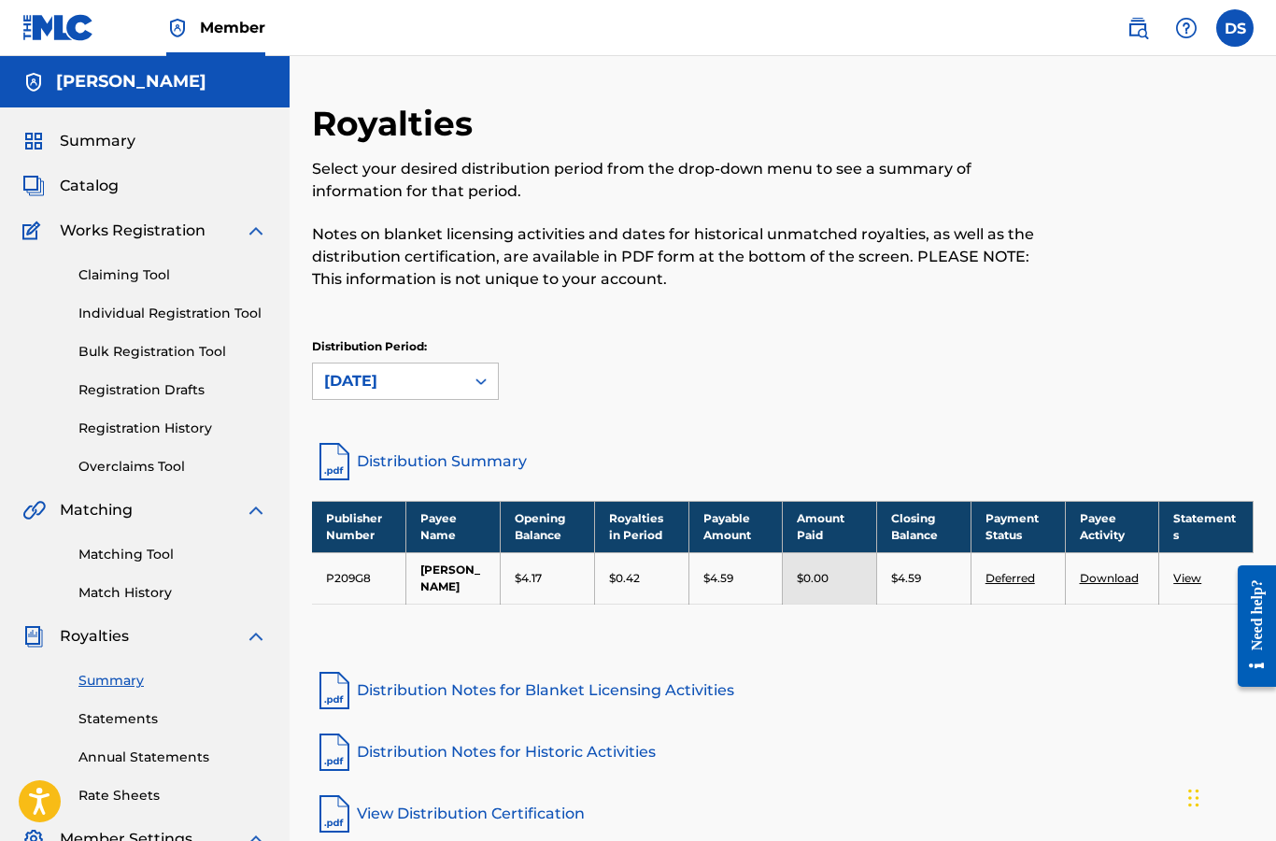
click at [1105, 565] on td "Download" at bounding box center [1112, 577] width 94 height 51
click at [1114, 575] on link "Download" at bounding box center [1109, 578] width 59 height 14
